Goal: Navigation & Orientation: Find specific page/section

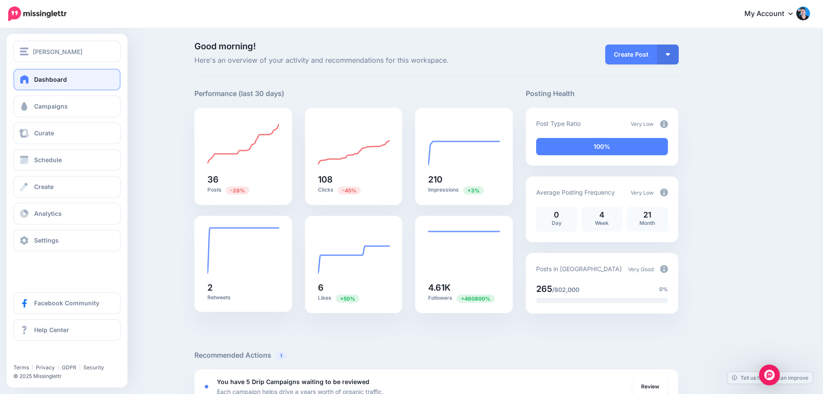
click at [29, 81] on span at bounding box center [24, 79] width 11 height 9
click at [33, 83] on link "Dashboard" at bounding box center [66, 80] width 107 height 22
